Goal: Task Accomplishment & Management: Manage account settings

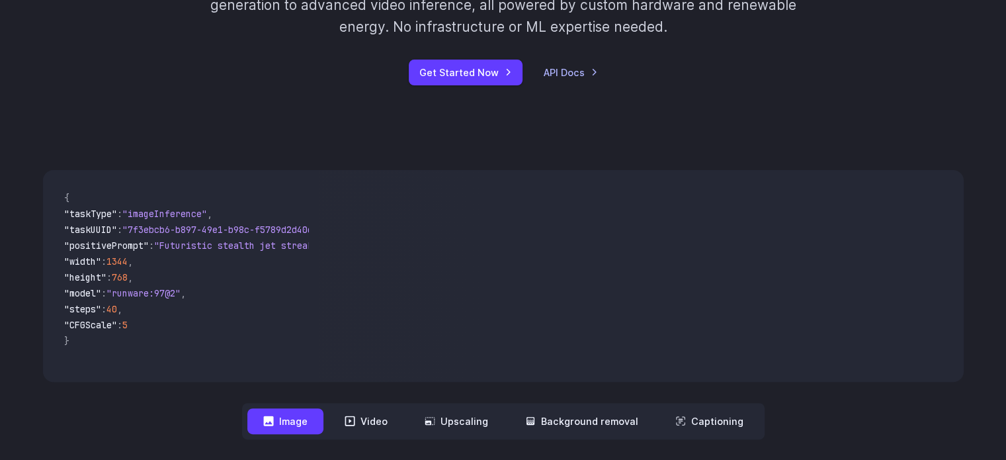
scroll to position [265, 0]
click at [574, 72] on link "API Docs" at bounding box center [571, 72] width 54 height 15
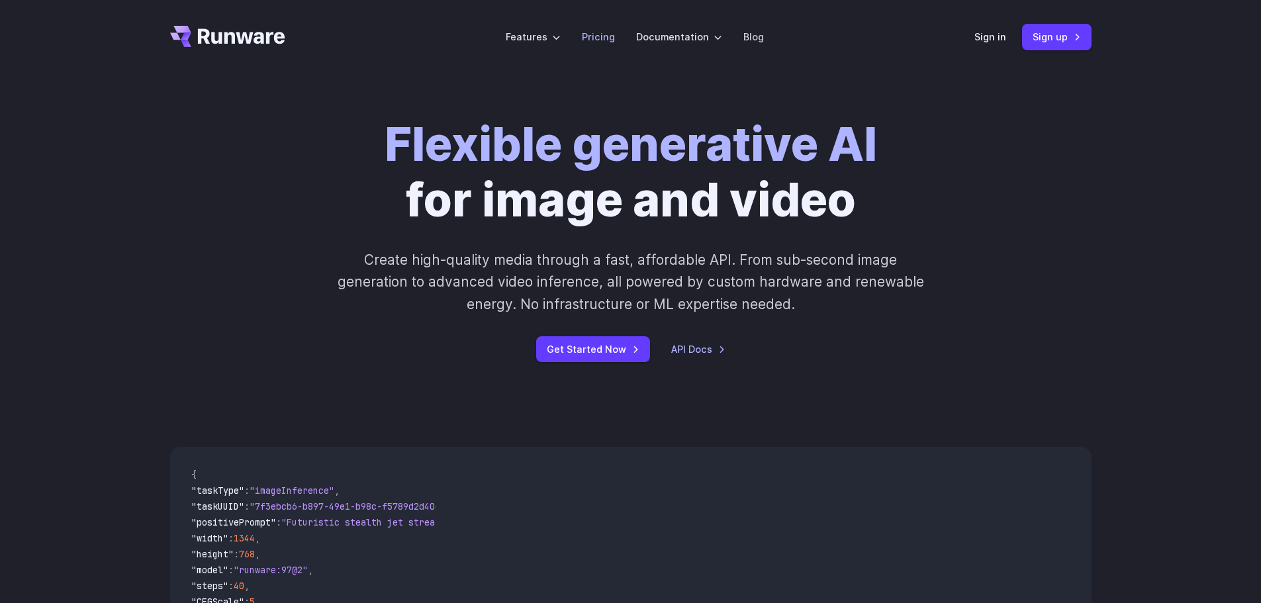
click at [598, 41] on link "Pricing" at bounding box center [598, 36] width 33 height 15
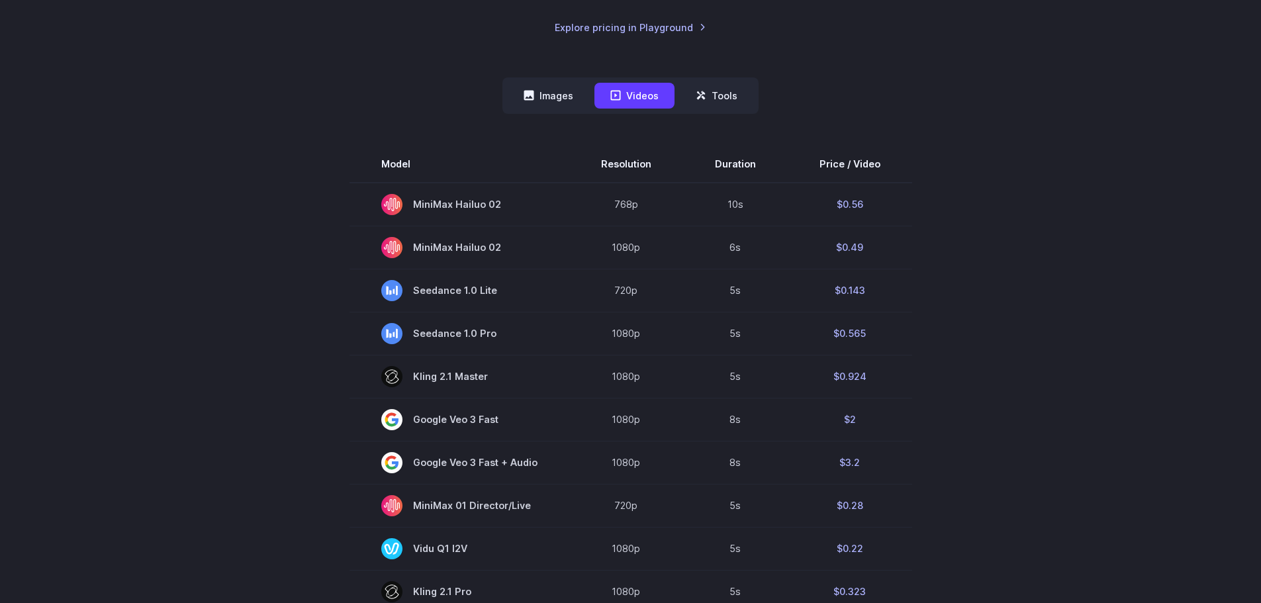
scroll to position [331, 0]
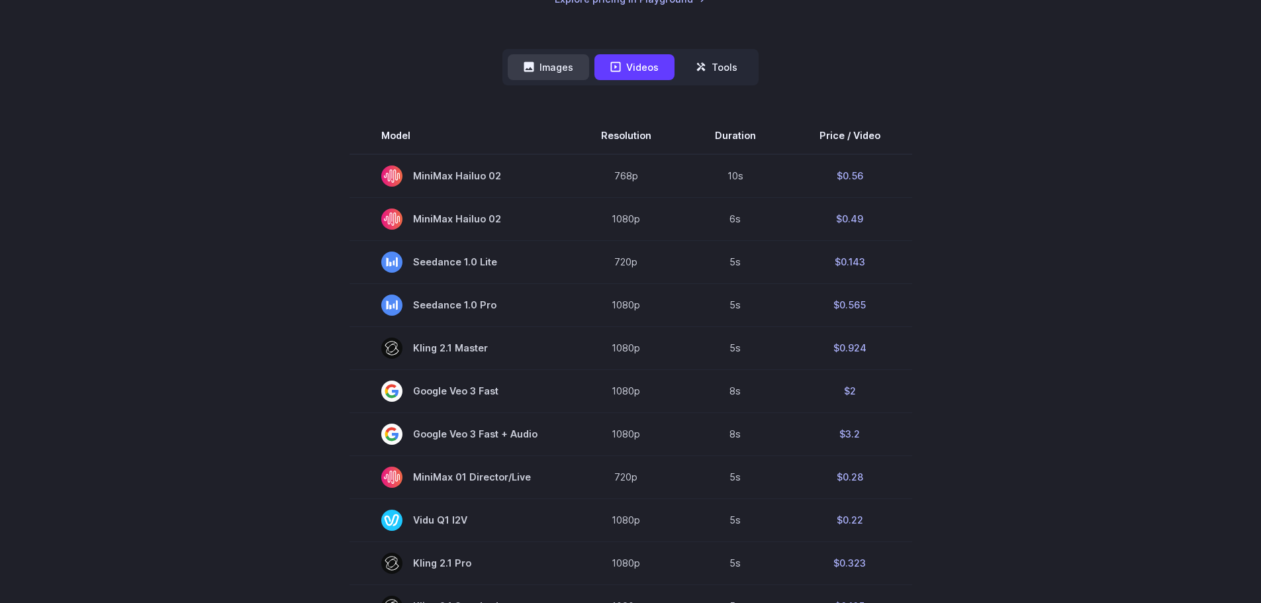
click at [537, 77] on button "Images" at bounding box center [548, 67] width 81 height 26
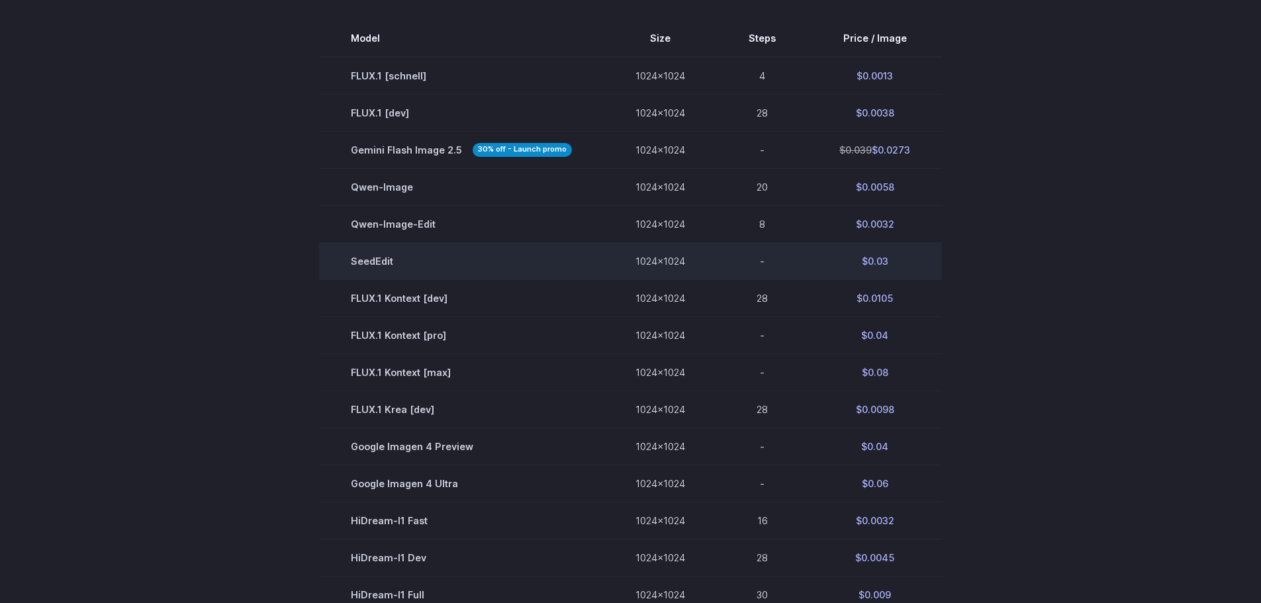
scroll to position [265, 0]
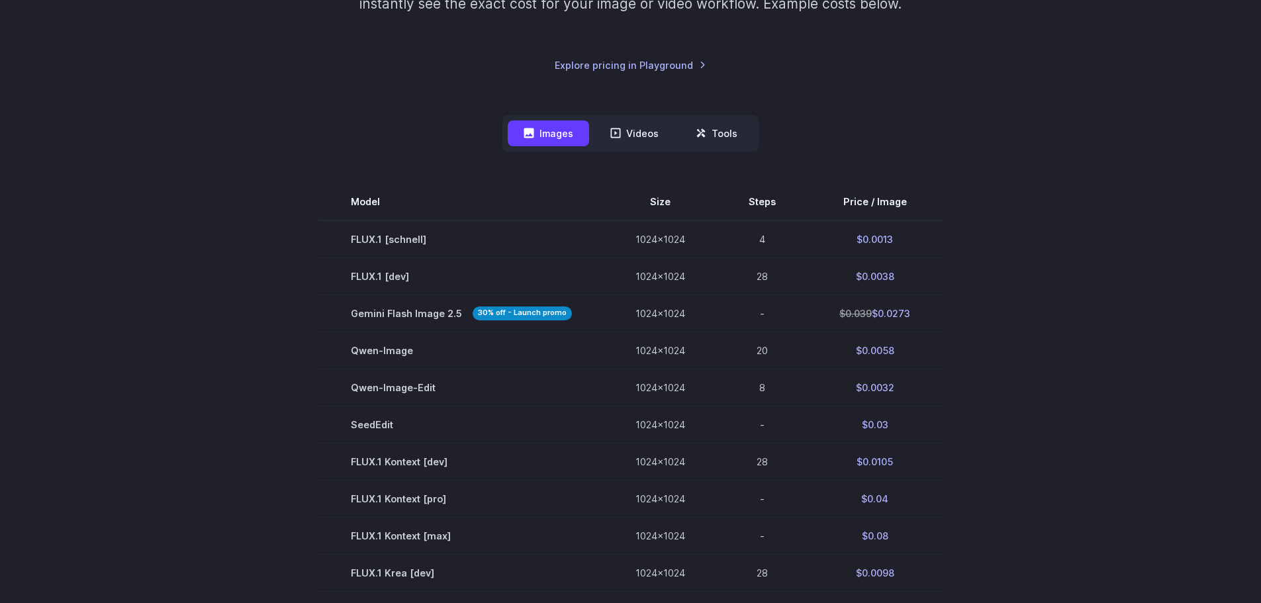
drag, startPoint x: 347, startPoint y: 199, endPoint x: 955, endPoint y: 424, distance: 648.4
click at [955, 433] on section "Model Size Steps Price / Image FLUX.1 [schnell] 1024x1024 4 $0.0013 FLUX.1 [dev…" at bounding box center [630, 554] width 921 height 742
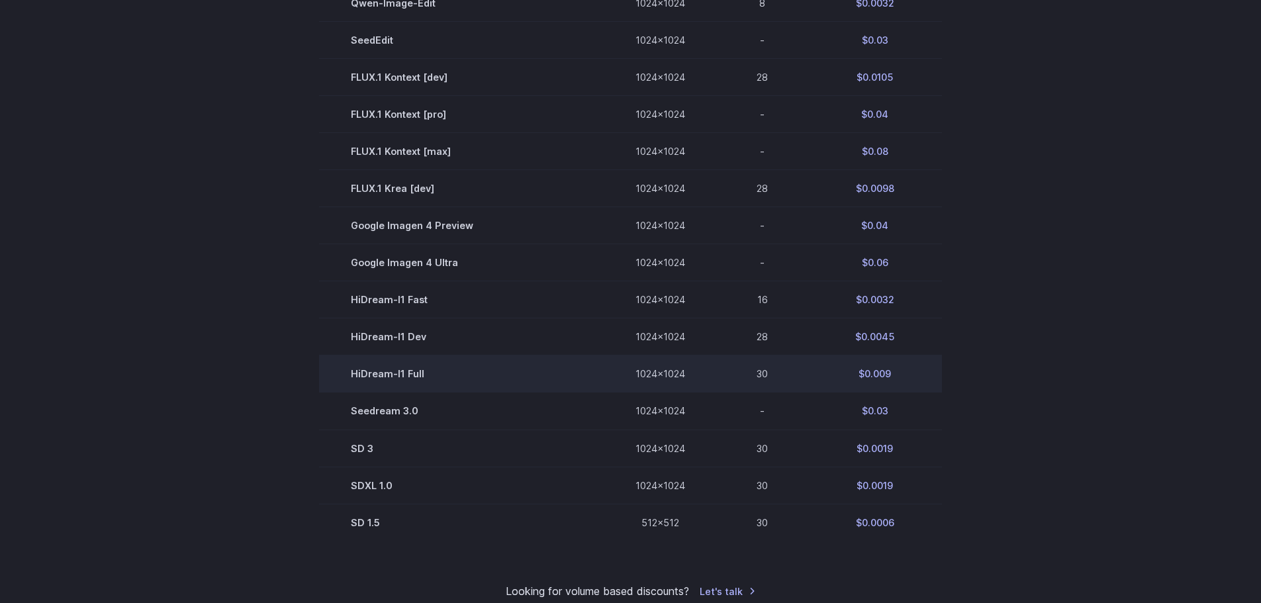
scroll to position [662, 0]
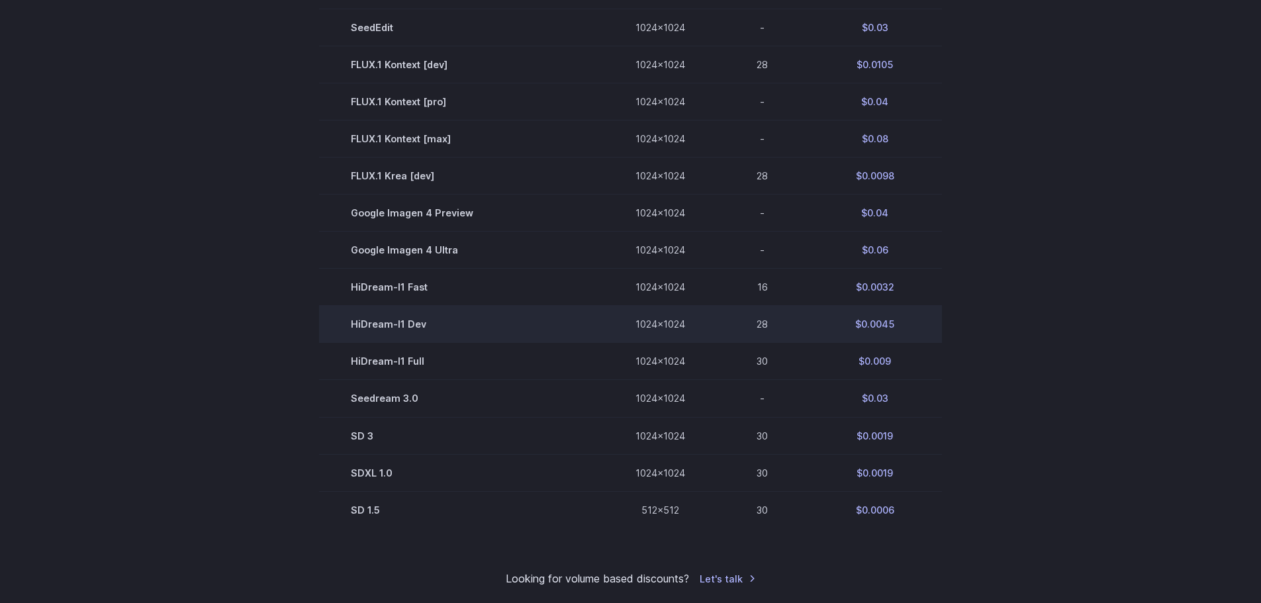
copy table
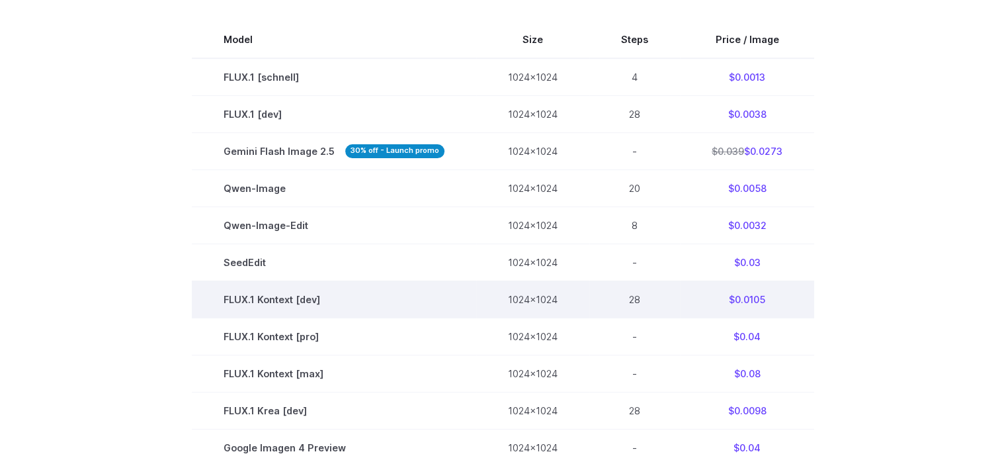
scroll to position [397, 0]
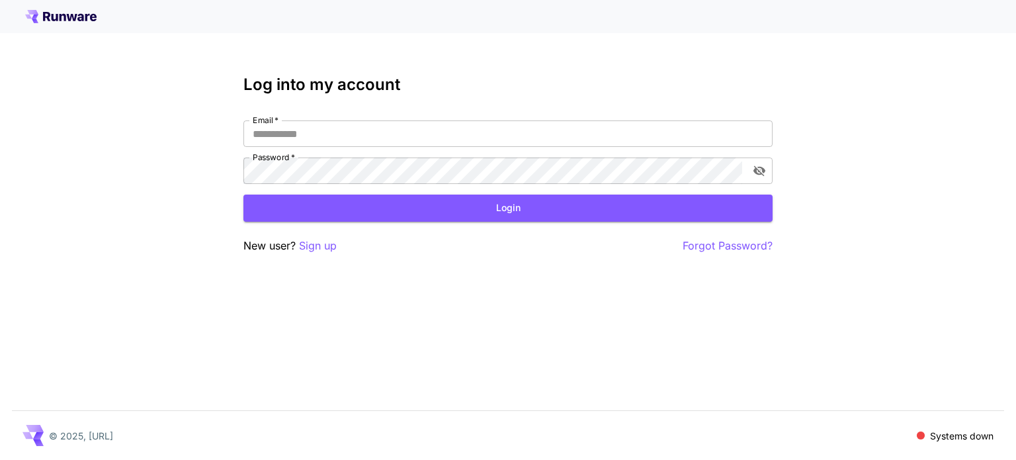
click at [83, 14] on icon at bounding box center [60, 16] width 71 height 13
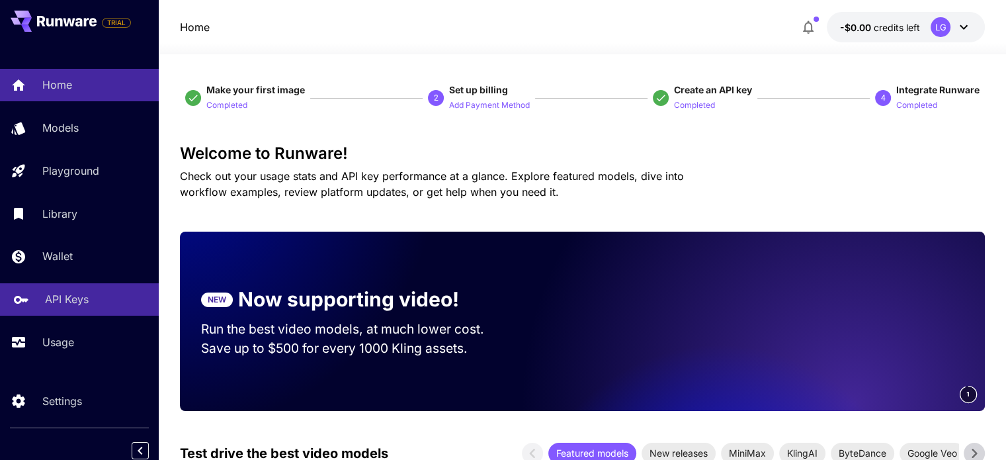
click at [77, 305] on p "API Keys" at bounding box center [67, 299] width 44 height 16
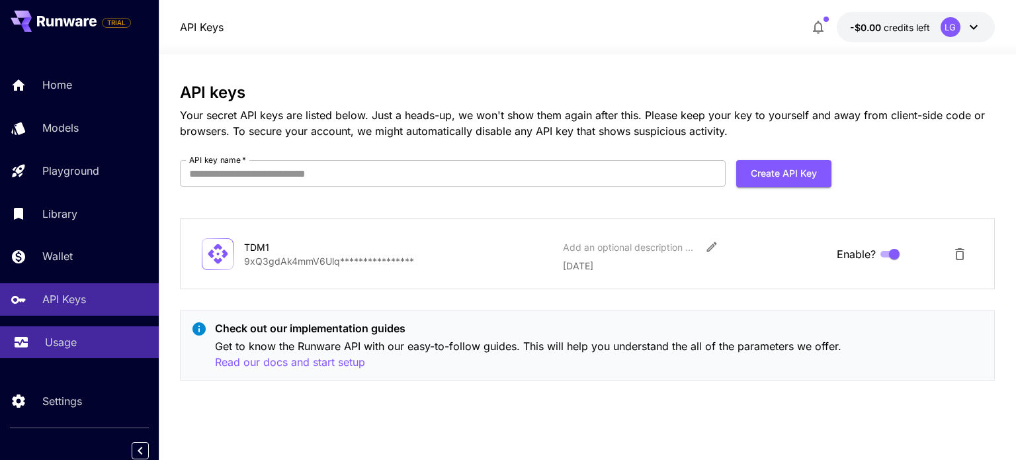
click at [67, 341] on p "Usage" at bounding box center [61, 342] width 32 height 16
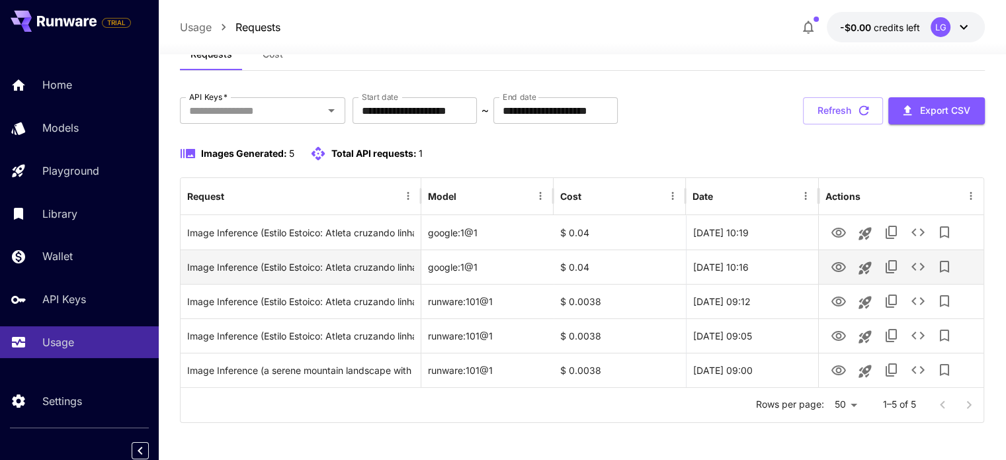
scroll to position [46, 0]
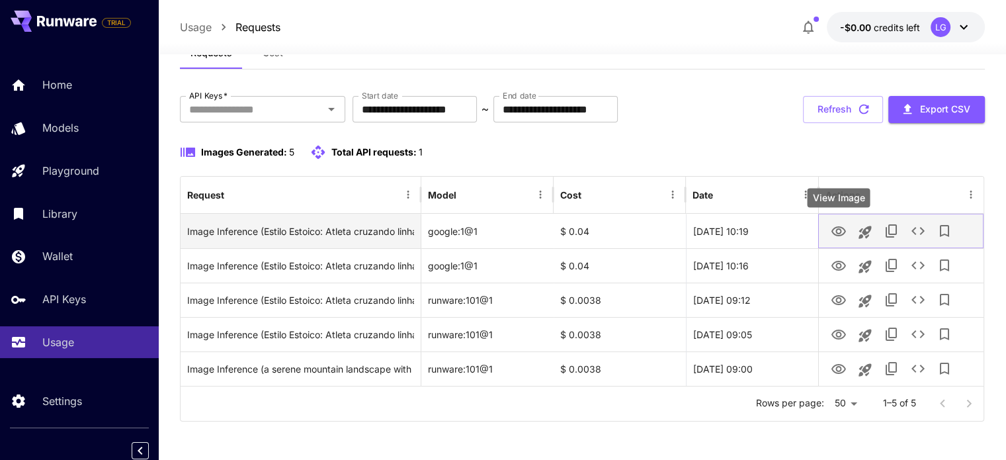
click at [840, 234] on icon "View Image" at bounding box center [839, 232] width 16 height 16
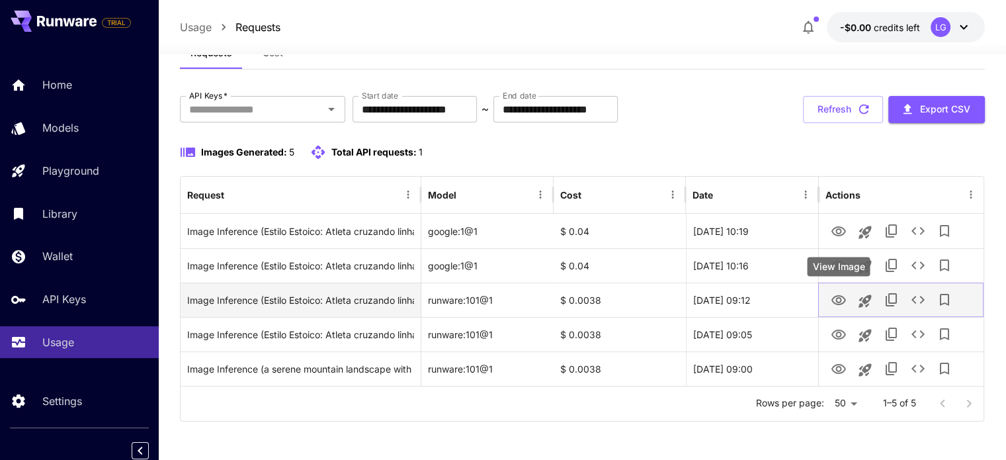
click at [843, 302] on icon "View Image" at bounding box center [839, 300] width 15 height 10
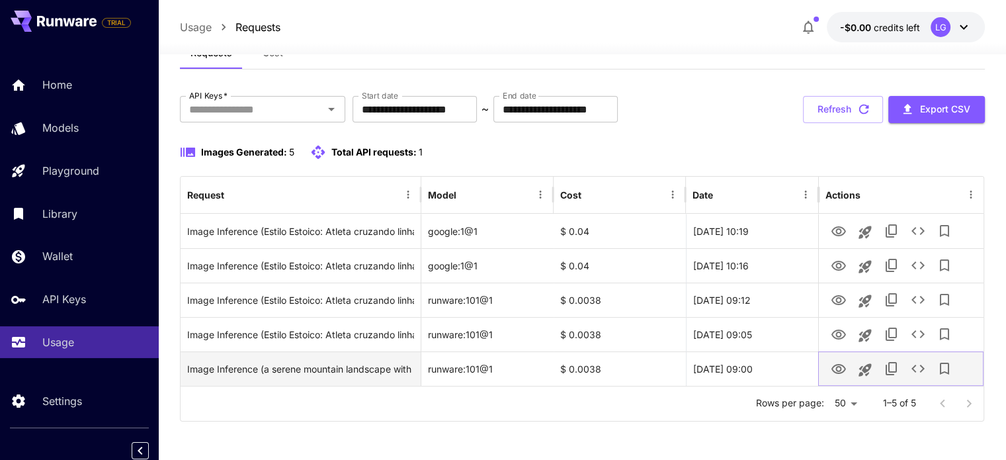
click at [834, 365] on icon "View Image" at bounding box center [839, 369] width 15 height 10
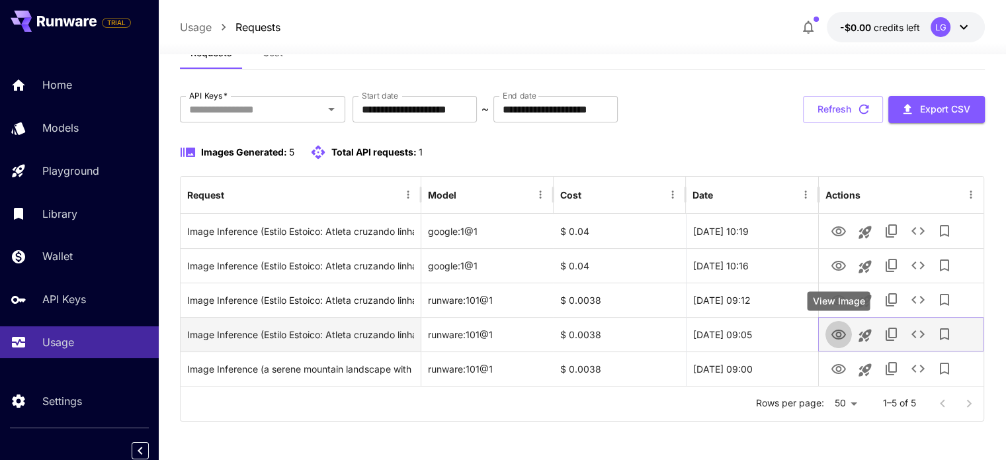
click at [840, 333] on icon "View Image" at bounding box center [839, 335] width 16 height 16
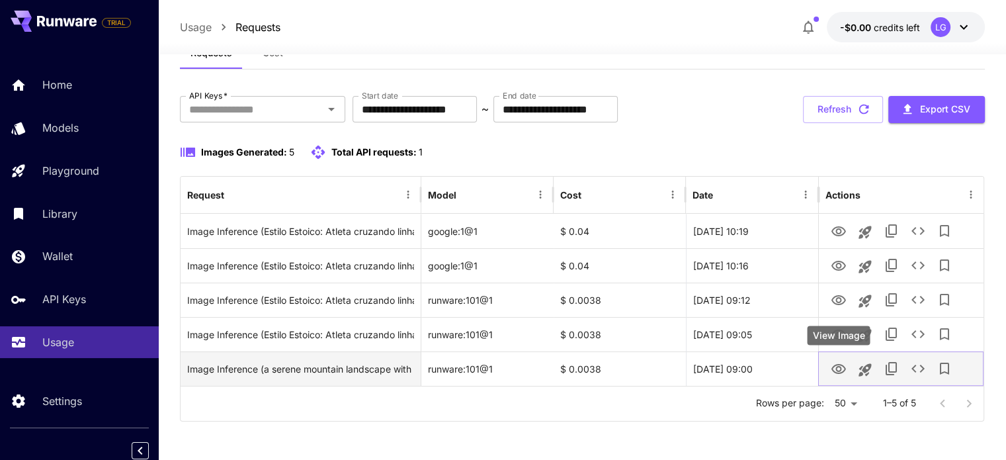
click at [841, 369] on icon "View Image" at bounding box center [839, 369] width 15 height 10
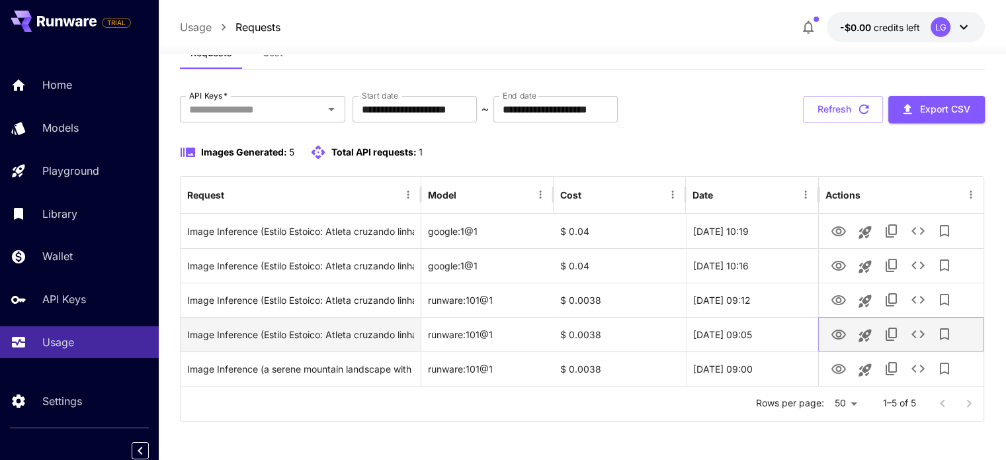
click at [844, 334] on icon "View Image" at bounding box center [839, 335] width 15 height 10
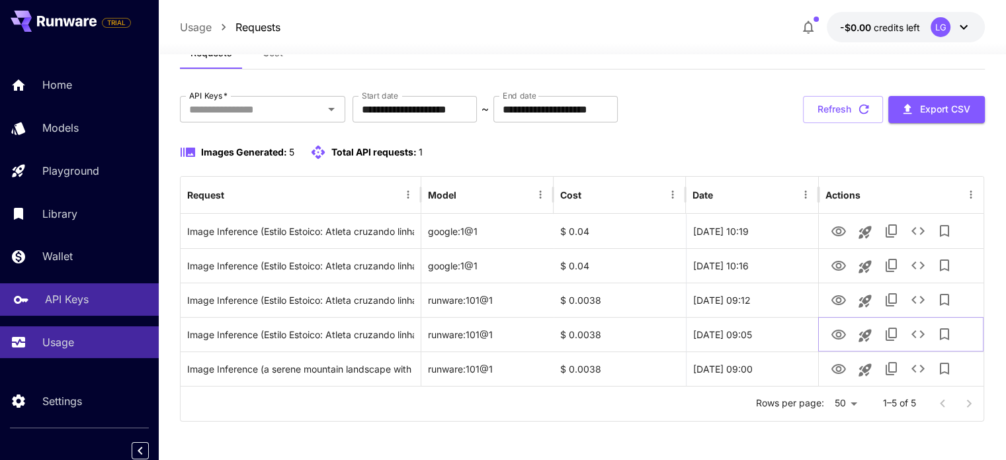
scroll to position [5, 0]
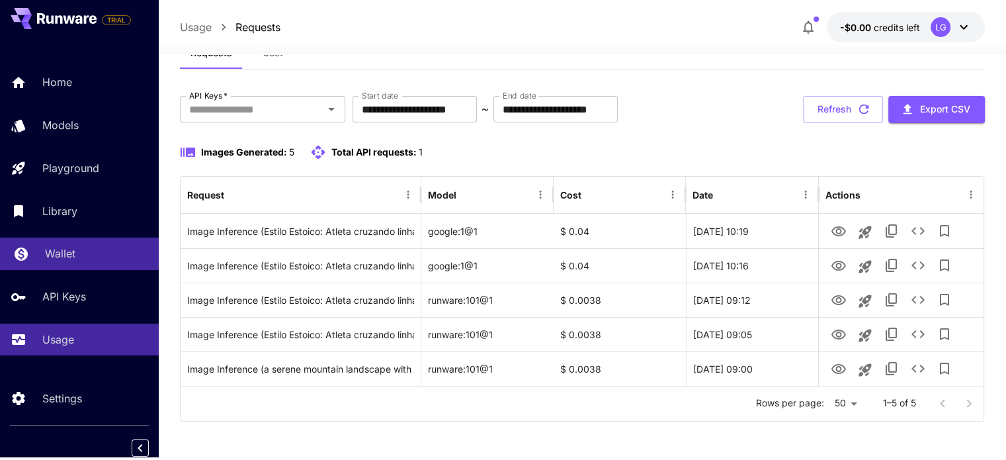
click at [71, 257] on p "Wallet" at bounding box center [60, 254] width 30 height 16
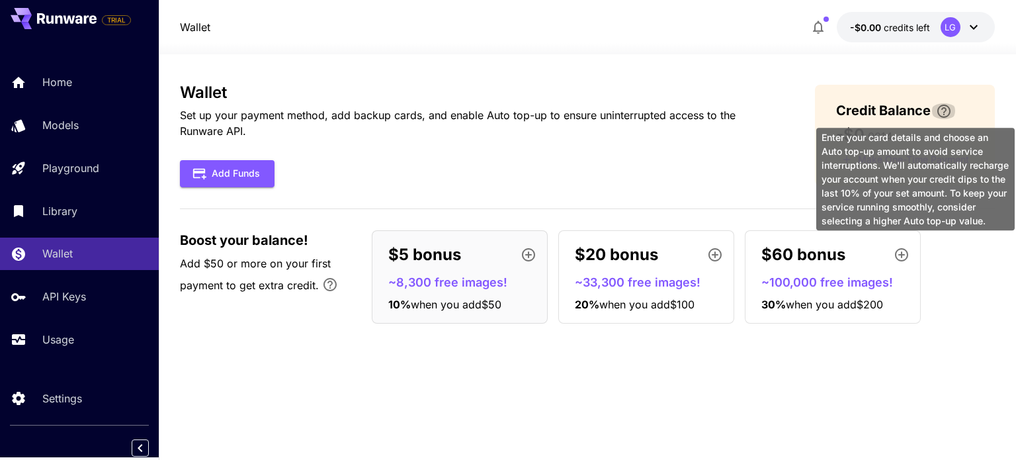
click at [940, 107] on icon "\a Enter your card details and choose an Auto top-up amount to avoid service in…" at bounding box center [944, 111] width 16 height 16
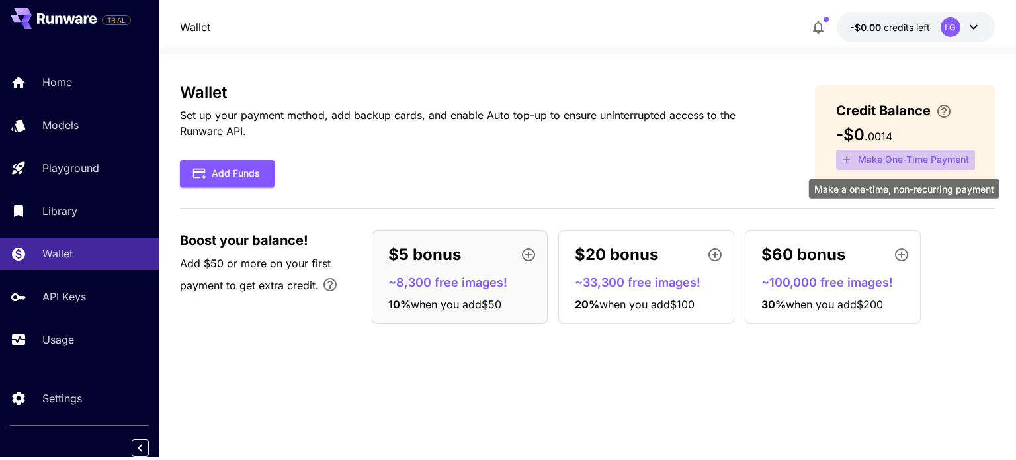
click at [862, 164] on button "Make One-Time Payment" at bounding box center [905, 160] width 139 height 21
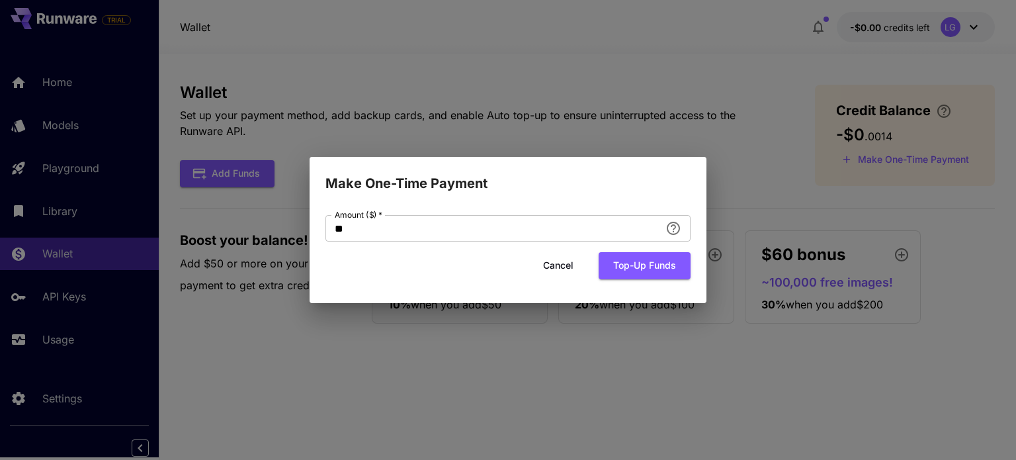
click at [738, 163] on div "Make One-Time Payment Amount ($)   * ** Amount ($)   * Cancel Top-up funds" at bounding box center [508, 230] width 1016 height 460
click at [557, 269] on button "Cancel" at bounding box center [559, 265] width 60 height 27
